Goal: Task Accomplishment & Management: Use online tool/utility

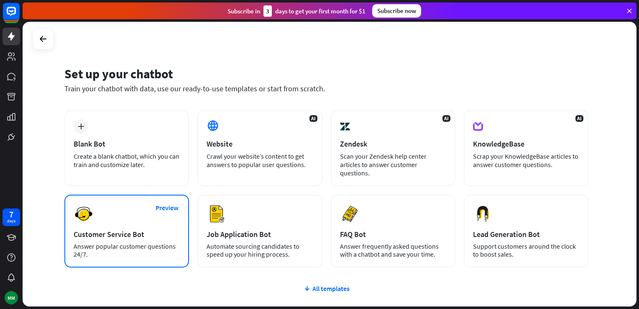
click at [130, 215] on div "Preview Customer Service Bot Answer popular customer questions 24/7." at bounding box center [126, 230] width 125 height 73
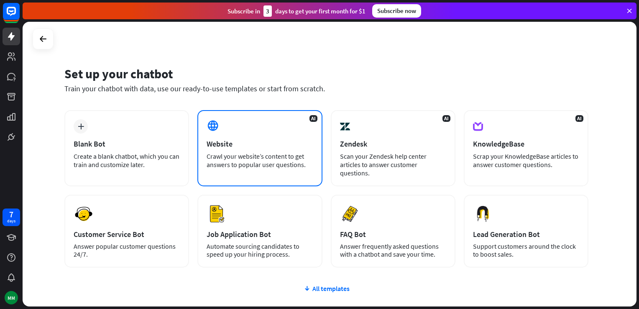
click at [257, 133] on div "AI Website Crawl your website’s content to get answers to popular user question…" at bounding box center [259, 148] width 125 height 76
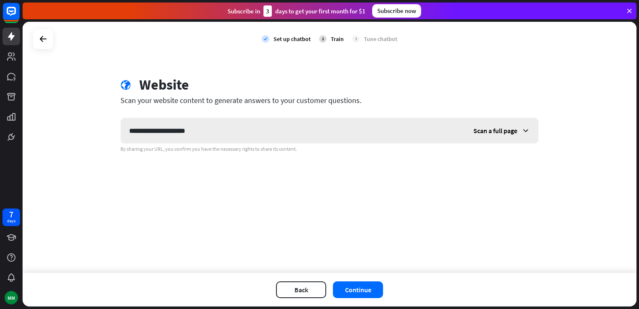
click at [532, 131] on div "Scan a full page" at bounding box center [501, 130] width 73 height 25
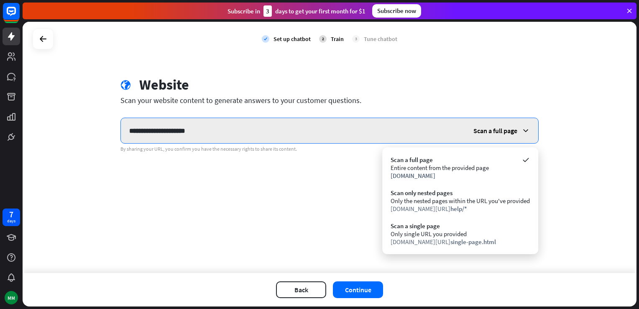
click at [204, 128] on input "**********" at bounding box center [293, 130] width 344 height 25
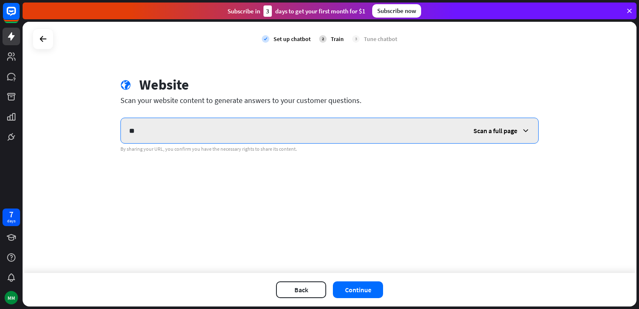
type input "*"
paste input "**********"
type input "**********"
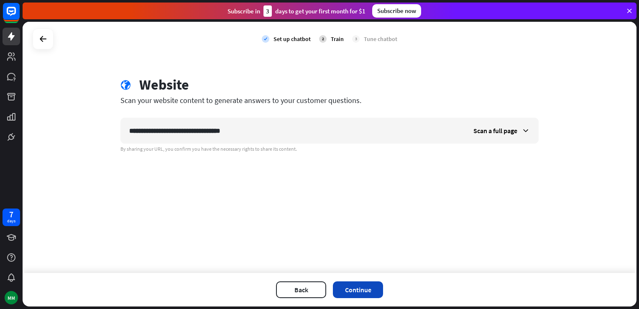
click at [365, 291] on button "Continue" at bounding box center [358, 289] width 50 height 17
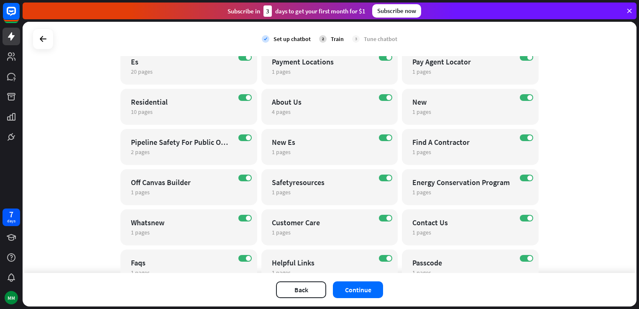
scroll to position [162, 0]
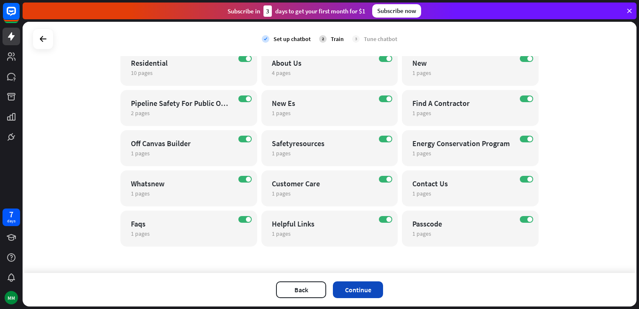
click at [363, 291] on button "Continue" at bounding box center [358, 289] width 50 height 17
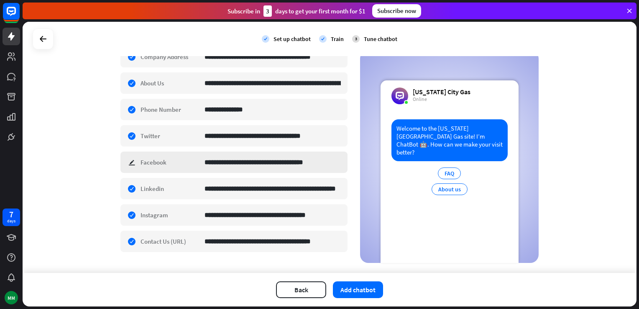
scroll to position [201, 0]
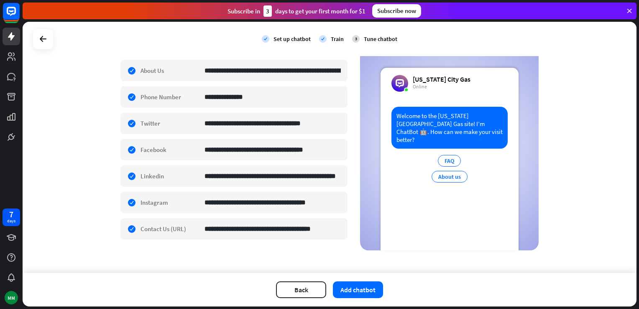
click at [427, 202] on div "Welcome to the [US_STATE][GEOGRAPHIC_DATA] Gas site! I’m ChatBot 🤖. How can we …" at bounding box center [450, 178] width 138 height 143
click at [450, 209] on div "Welcome to the [US_STATE][GEOGRAPHIC_DATA] Gas site! I’m ChatBot 🤖. How can we …" at bounding box center [450, 178] width 138 height 143
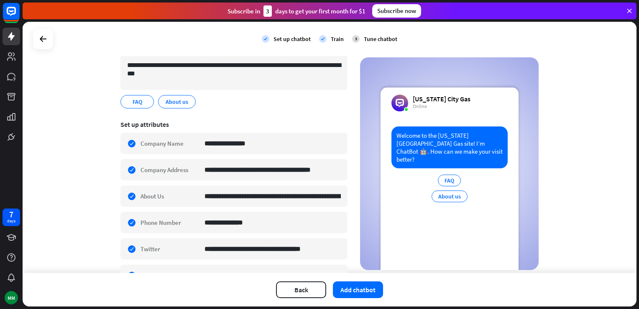
click at [442, 174] on div "FAQ" at bounding box center [449, 180] width 23 height 12
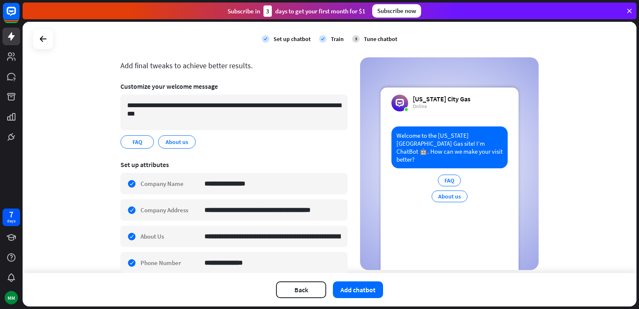
scroll to position [34, 0]
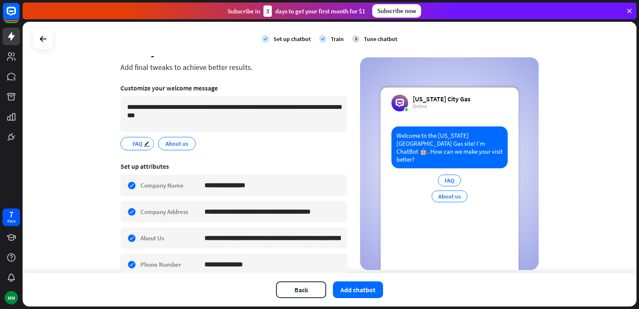
click at [127, 143] on div "FAQ edit" at bounding box center [136, 143] width 33 height 13
click at [132, 144] on span "FAQ" at bounding box center [137, 143] width 11 height 9
click at [451, 175] on div "FAQ" at bounding box center [449, 180] width 23 height 12
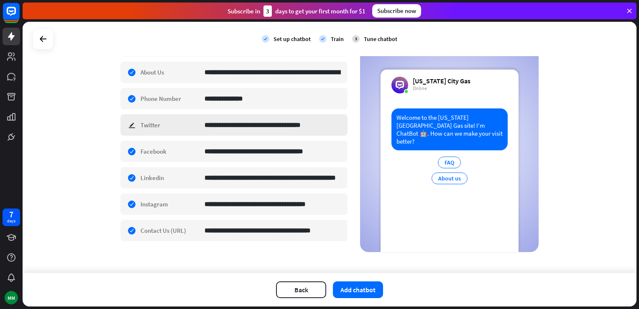
scroll to position [201, 0]
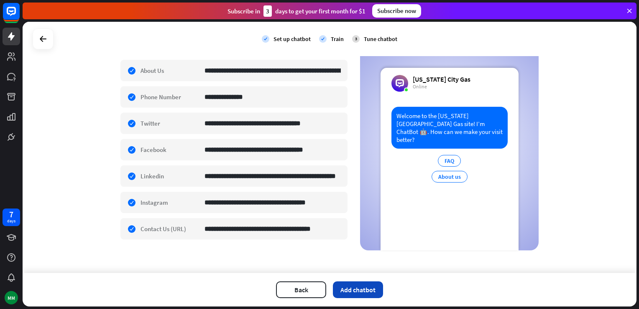
click at [368, 290] on button "Add chatbot" at bounding box center [358, 289] width 50 height 17
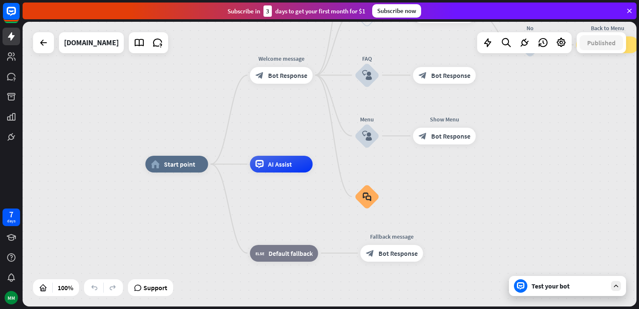
click at [533, 287] on div "Test your bot" at bounding box center [569, 285] width 75 height 8
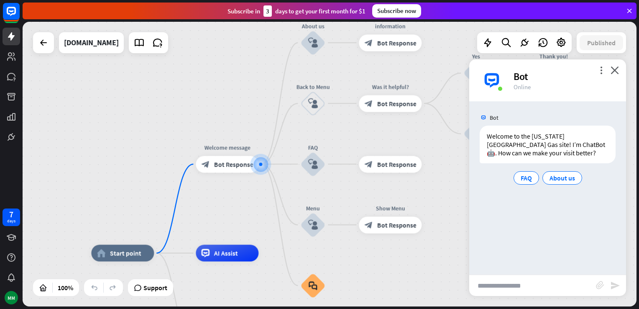
click at [513, 288] on input "text" at bounding box center [532, 285] width 127 height 21
type input "**********"
click at [617, 287] on icon "send" at bounding box center [615, 285] width 10 height 10
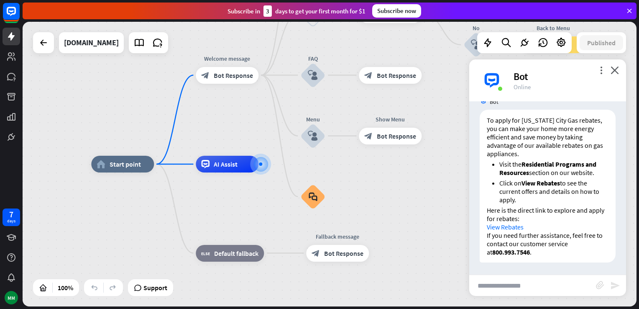
scroll to position [115, 0]
click at [493, 290] on input "text" at bounding box center [532, 285] width 127 height 21
type input "**********"
click at [615, 286] on icon "send" at bounding box center [615, 285] width 10 height 10
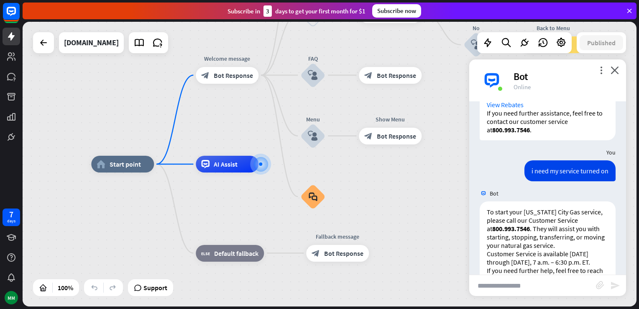
scroll to position [263, 0]
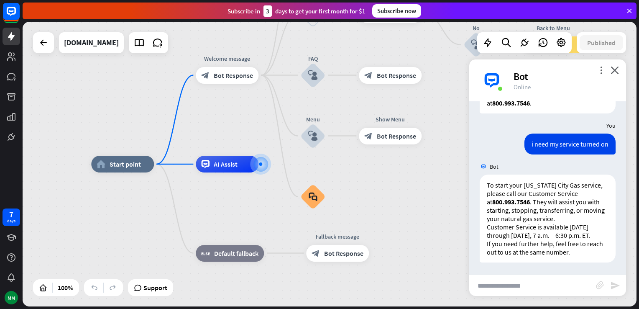
click at [494, 287] on input "text" at bounding box center [532, 285] width 127 height 21
type input "**********"
click at [613, 287] on icon "send" at bounding box center [615, 285] width 10 height 10
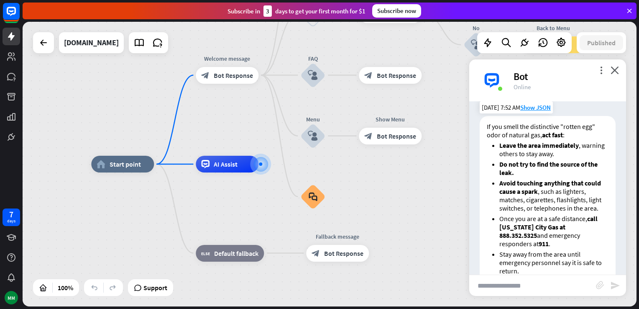
scroll to position [517, 0]
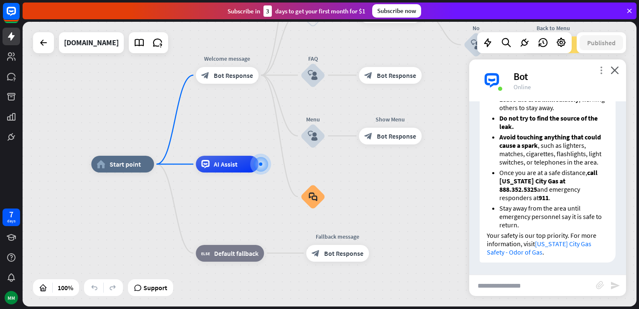
click at [602, 71] on icon "more_vert" at bounding box center [601, 70] width 8 height 8
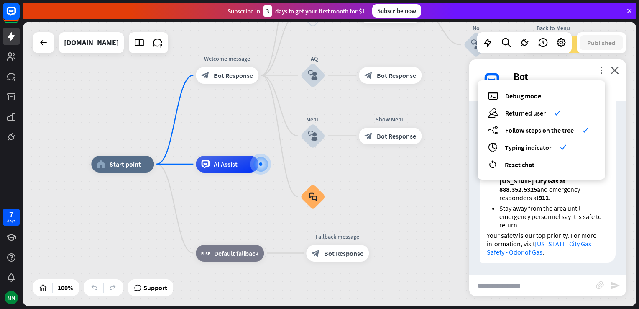
click at [423, 219] on div "home_2 Start point Welcome message block_bot_response Bot Response About us blo…" at bounding box center [398, 306] width 614 height 284
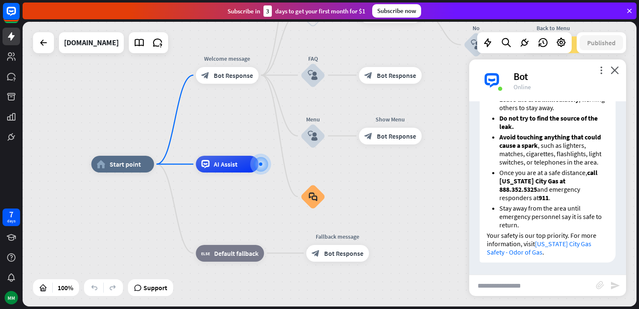
click at [499, 289] on input "text" at bounding box center [532, 285] width 127 height 21
click at [572, 289] on input "**********" at bounding box center [532, 285] width 127 height 21
type input "**********"
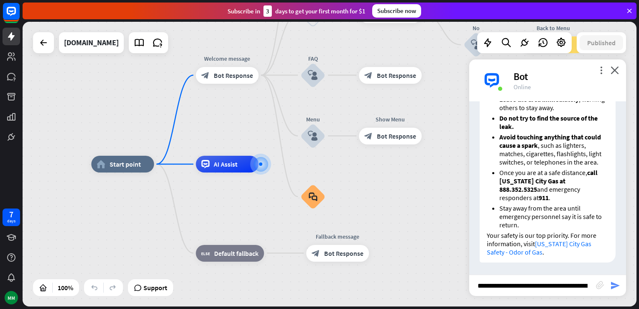
click at [611, 286] on icon "send" at bounding box center [615, 285] width 10 height 10
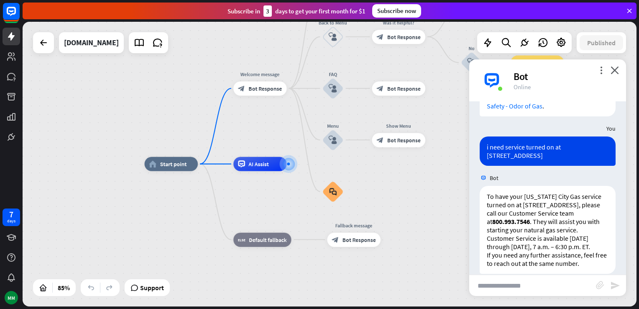
scroll to position [683, 0]
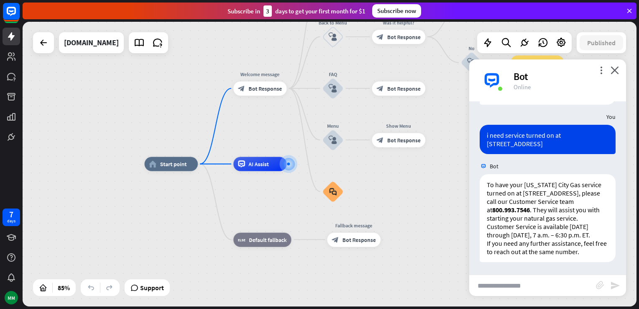
click at [507, 290] on input "text" at bounding box center [532, 285] width 127 height 21
type input "**********"
click at [615, 286] on icon "send" at bounding box center [615, 285] width 10 height 10
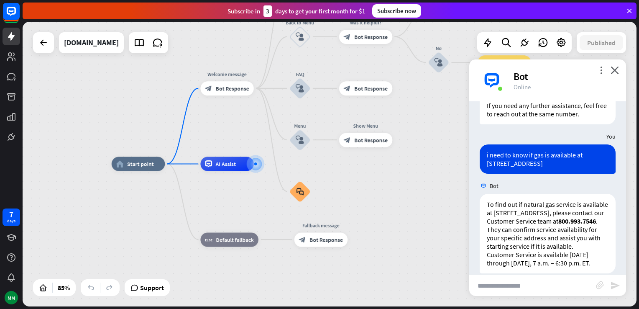
scroll to position [840, 0]
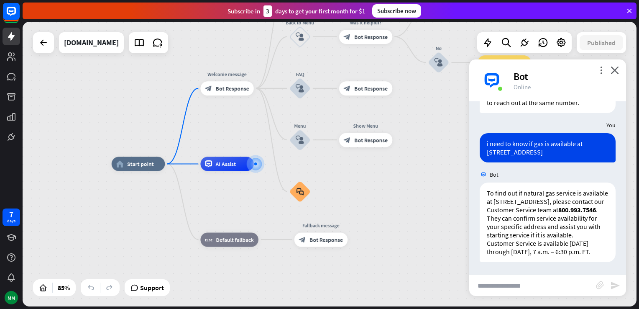
click at [492, 284] on input "text" at bounding box center [532, 285] width 127 height 21
type input "*"
type input "**********"
click at [611, 287] on icon "send" at bounding box center [615, 285] width 10 height 10
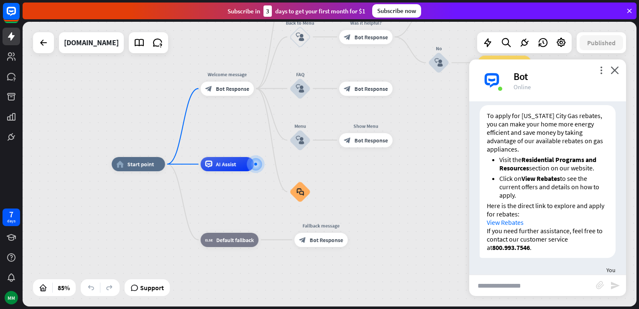
scroll to position [0, 0]
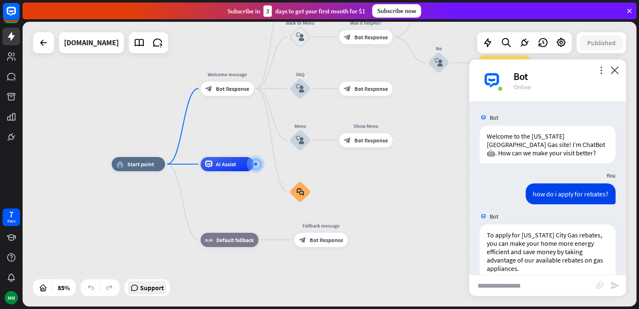
click at [146, 291] on span "Support" at bounding box center [152, 287] width 24 height 13
click at [601, 71] on icon "more_vert" at bounding box center [601, 70] width 8 height 8
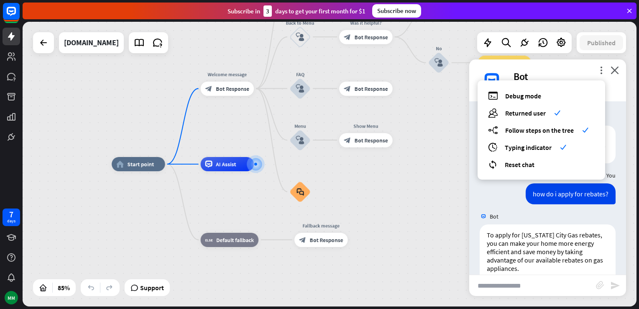
click at [428, 204] on div "home_2 Start point Welcome message block_bot_response Bot Response About us blo…" at bounding box center [373, 285] width 522 height 242
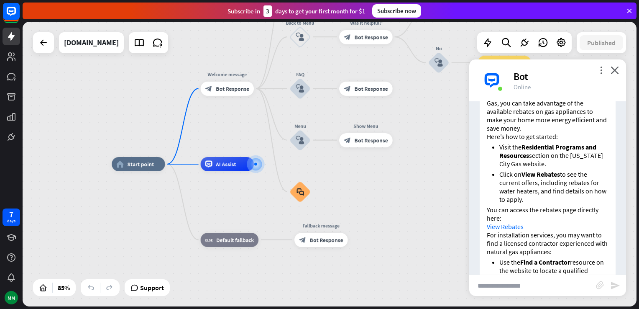
scroll to position [1150, 0]
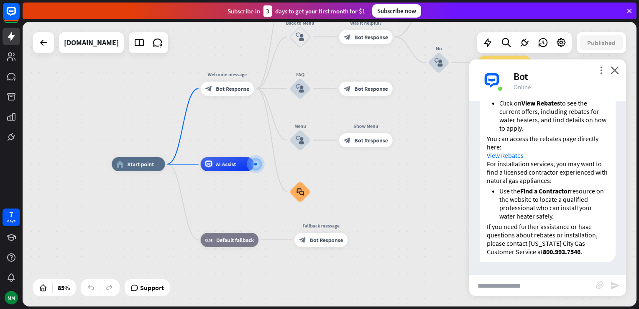
click at [499, 289] on input "text" at bounding box center [532, 285] width 127 height 21
type input "**********"
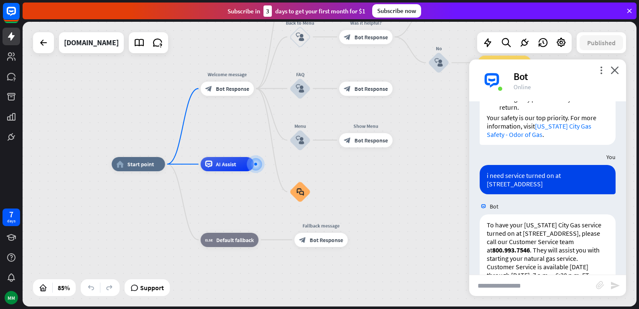
scroll to position [567, 0]
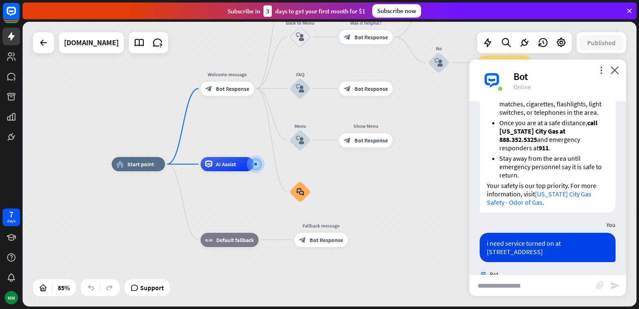
click at [583, 66] on div "more_vert close Bot Online" at bounding box center [547, 80] width 157 height 42
click at [562, 43] on icon at bounding box center [561, 42] width 11 height 11
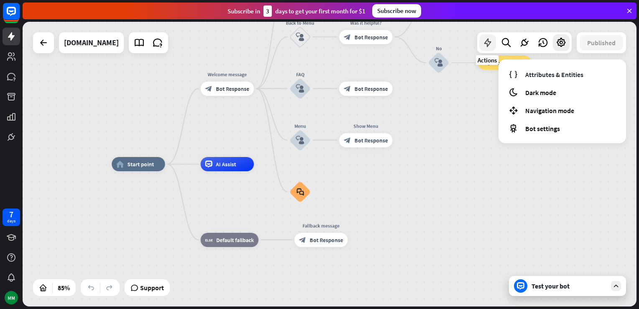
click at [485, 43] on icon at bounding box center [487, 42] width 11 height 11
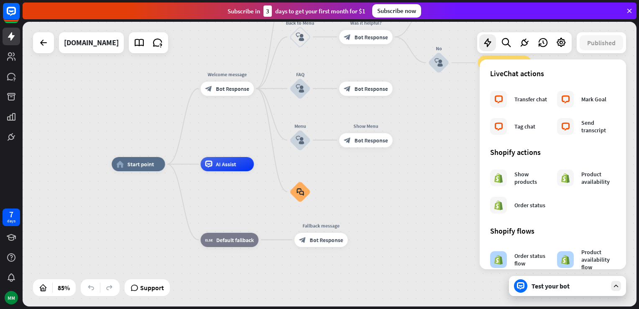
scroll to position [0, 0]
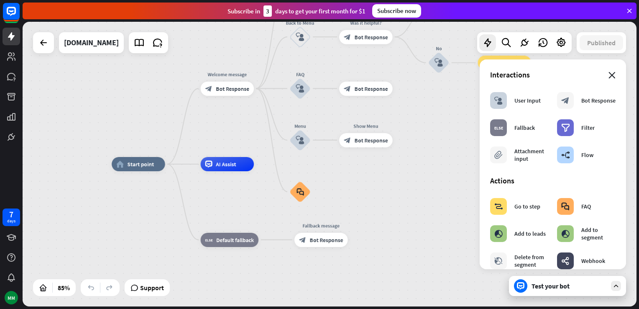
click at [608, 77] on icon "close" at bounding box center [611, 75] width 7 height 7
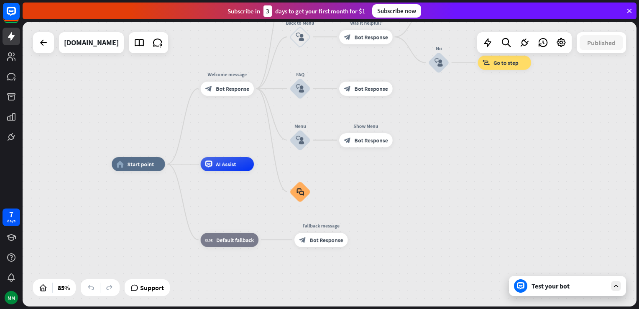
click at [588, 286] on div "Test your bot" at bounding box center [569, 285] width 75 height 8
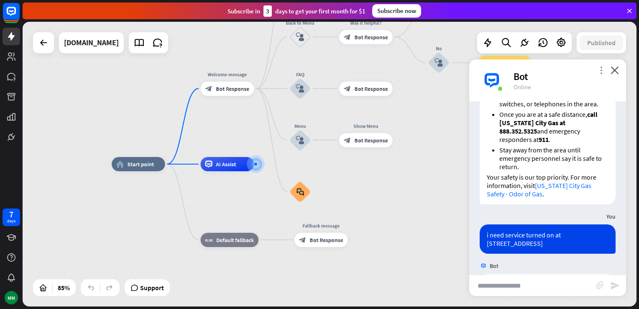
click at [598, 71] on icon "more_vert" at bounding box center [601, 70] width 8 height 8
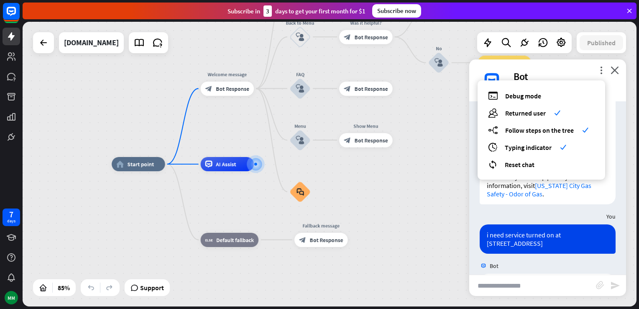
click at [442, 144] on div "home_2 Start point Welcome message block_bot_response Bot Response About us blo…" at bounding box center [330, 164] width 614 height 284
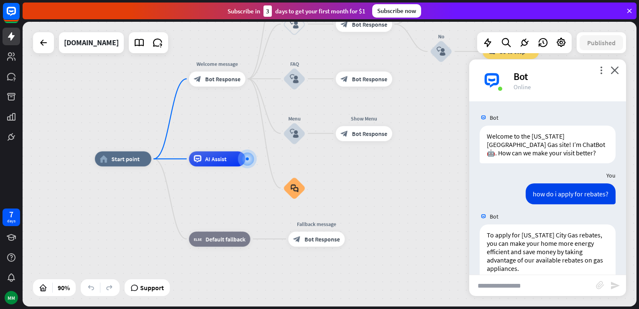
scroll to position [0, 0]
click at [496, 288] on input "text" at bounding box center [532, 285] width 127 height 21
type input "*"
type input "**********"
click at [614, 287] on icon "send" at bounding box center [615, 285] width 10 height 10
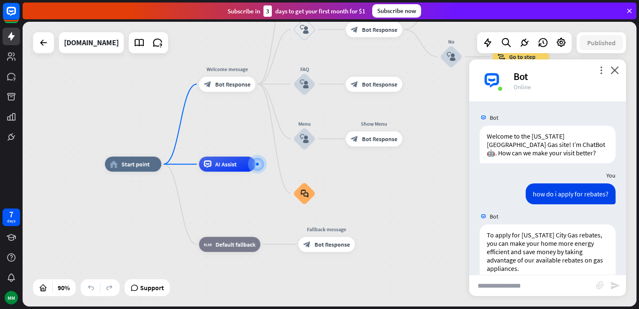
drag, startPoint x: 555, startPoint y: 80, endPoint x: 421, endPoint y: 193, distance: 175.7
click at [421, 193] on div "home_2 Start point Welcome message block_bot_response Bot Response About us blo…" at bounding box center [381, 292] width 552 height 256
click at [601, 69] on icon "more_vert" at bounding box center [601, 70] width 8 height 8
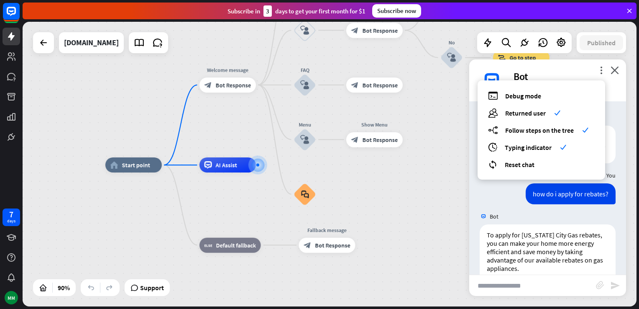
click at [408, 204] on div "home_2 Start point Welcome message block_bot_response Bot Response About us blo…" at bounding box center [381, 293] width 552 height 256
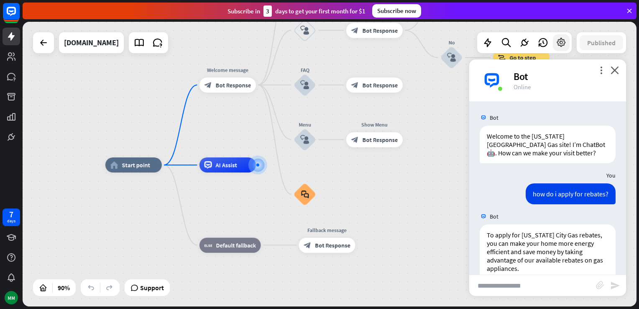
click at [560, 40] on icon at bounding box center [561, 42] width 11 height 11
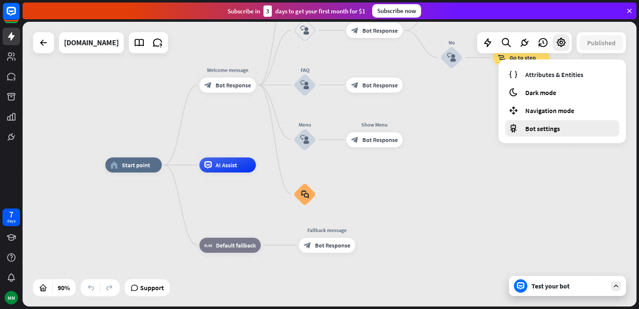
click at [541, 127] on span "Bot settings" at bounding box center [542, 128] width 35 height 8
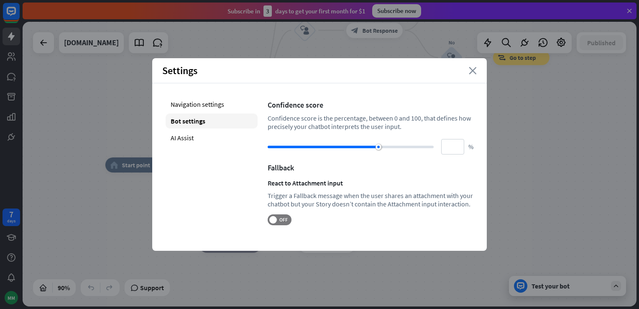
click at [475, 71] on icon "close" at bounding box center [473, 71] width 8 height 8
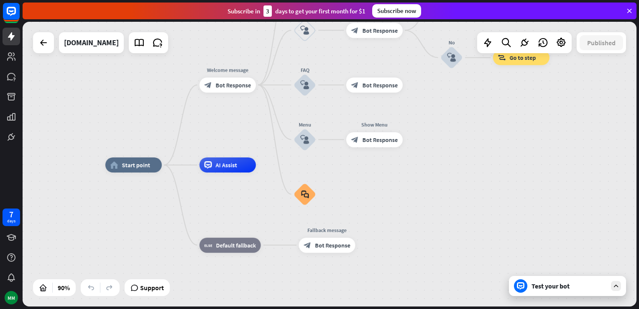
click at [589, 286] on div "Test your bot" at bounding box center [569, 285] width 75 height 8
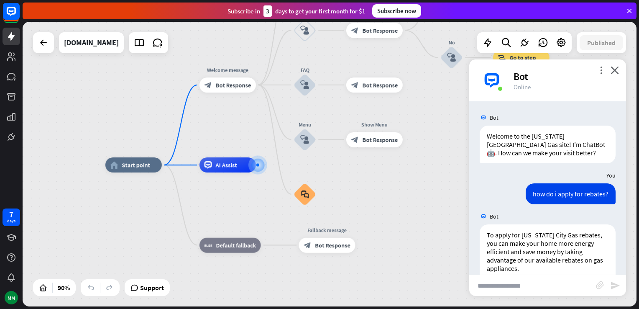
click at [532, 287] on input "text" at bounding box center [532, 285] width 127 height 21
click at [599, 70] on icon "more_vert" at bounding box center [601, 70] width 8 height 8
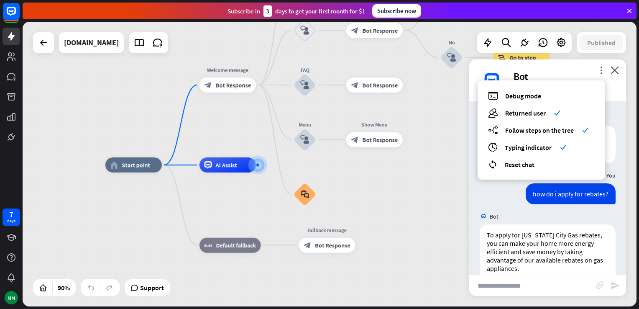
click at [432, 172] on div "home_2 Start point Welcome message block_bot_response Bot Response About us blo…" at bounding box center [381, 293] width 552 height 256
